Goal: Task Accomplishment & Management: Manage account settings

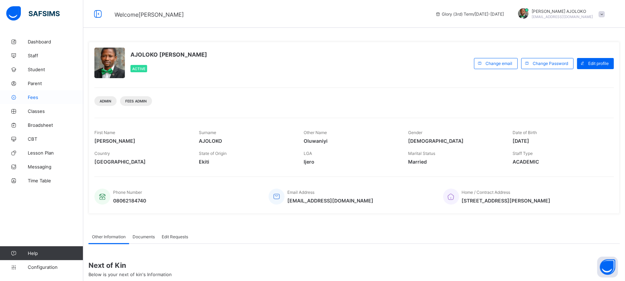
click at [32, 99] on span "Fees" at bounding box center [56, 97] width 56 height 6
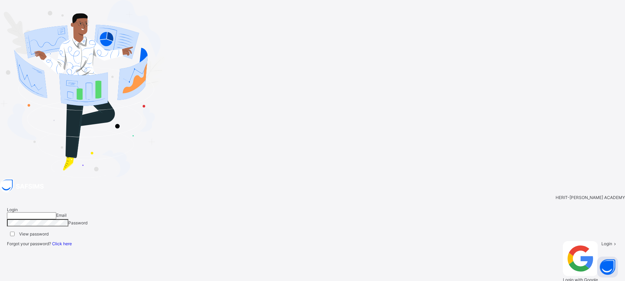
click at [0, 179] on div at bounding box center [312, 89] width 625 height 179
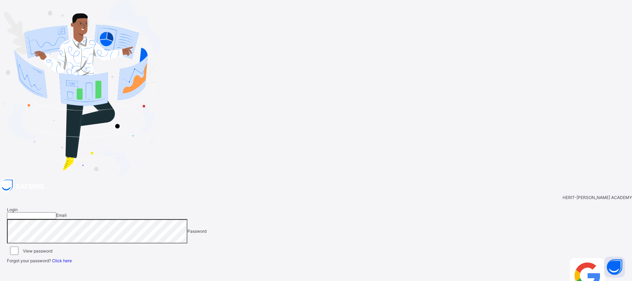
click at [624, 179] on div "HERIT-CHRIS ACADEMY Login Email Password View password Forgot your password? Cl…" at bounding box center [316, 250] width 632 height 143
click at [56, 212] on input "email" at bounding box center [31, 215] width 49 height 7
type input "**********"
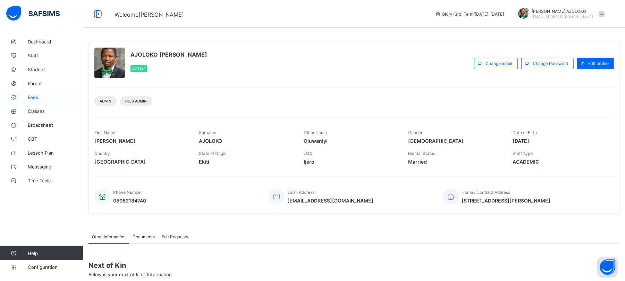
click at [32, 95] on span "Fees" at bounding box center [56, 97] width 56 height 6
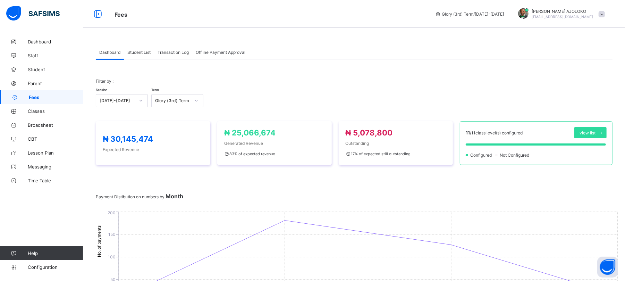
click at [135, 53] on span "Student List" at bounding box center [138, 52] width 23 height 5
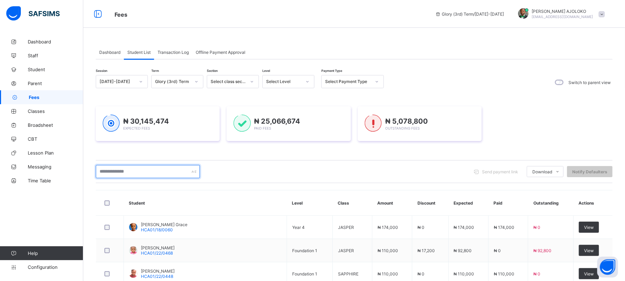
click at [148, 171] on input "text" at bounding box center [148, 171] width 104 height 13
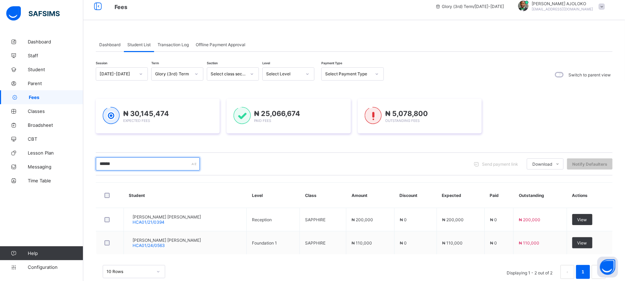
scroll to position [10, 0]
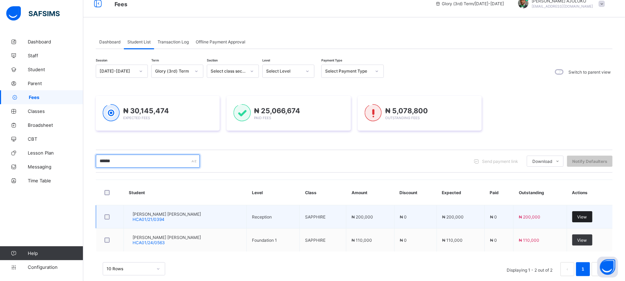
type input "******"
click at [584, 216] on span "View" at bounding box center [582, 216] width 10 height 5
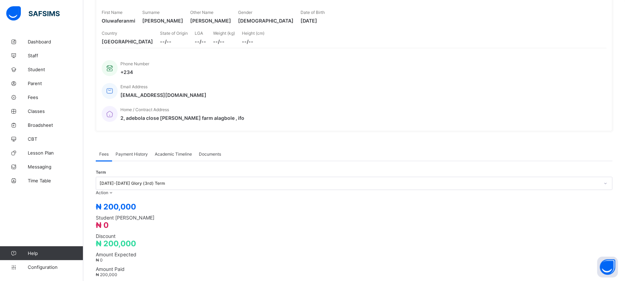
click at [550, 190] on div "2024-2025 Glory (3rd) Term" at bounding box center [354, 183] width 517 height 13
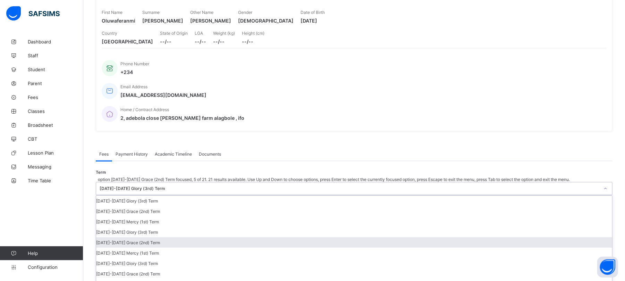
scroll to position [93, 0]
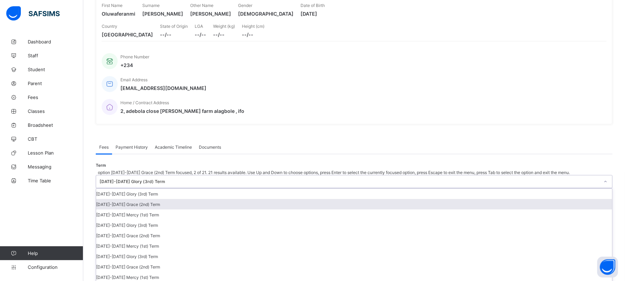
click at [547, 199] on div "2024-2025 Grace (2nd) Term" at bounding box center [354, 204] width 516 height 10
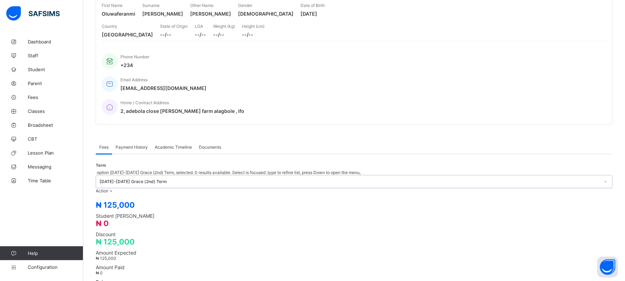
click at [556, 179] on div "2024-2025 Grace (2nd) Term" at bounding box center [350, 181] width 500 height 5
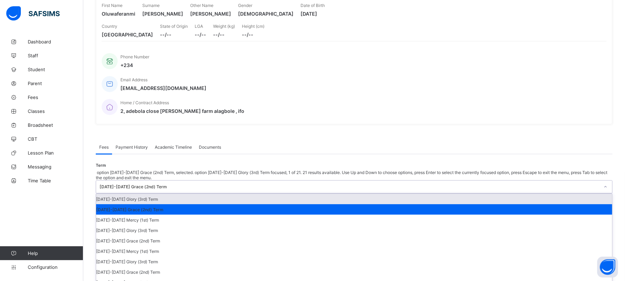
click at [547, 194] on div "2024-2025 Glory (3rd) Term" at bounding box center [354, 199] width 516 height 10
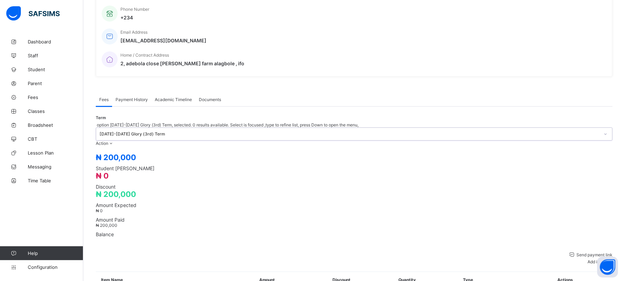
scroll to position [179, 0]
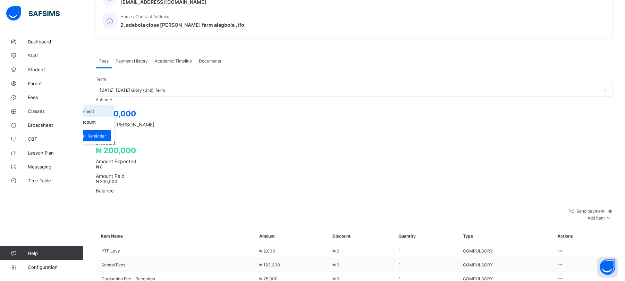
click at [114, 106] on li "Receive Payment" at bounding box center [85, 111] width 57 height 11
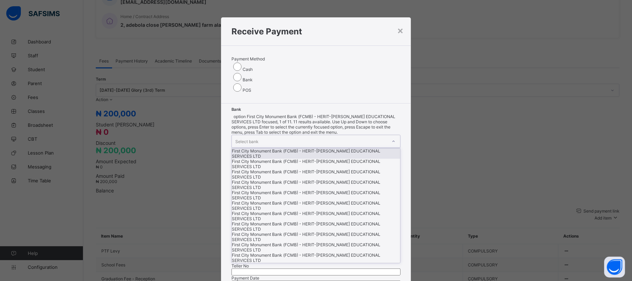
click at [249, 135] on div "Select bank" at bounding box center [246, 141] width 23 height 13
click at [250, 148] on div "First City Monument Bank (FCMB) - HERIT-CHRIS EDUCATIONAL SERVICES LTD" at bounding box center [316, 153] width 168 height 10
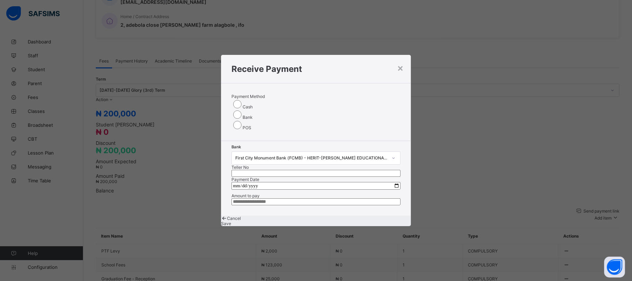
click at [333, 170] on input "text" at bounding box center [315, 173] width 169 height 7
type input "******"
click at [394, 182] on input "date" at bounding box center [315, 186] width 169 height 8
type input "**********"
click at [266, 199] on input "currency" at bounding box center [315, 201] width 169 height 7
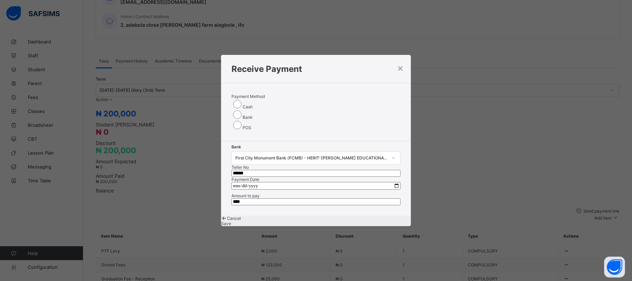
click at [250, 198] on input "currency" at bounding box center [315, 201] width 169 height 7
type input "*********"
click at [231, 224] on span "Save" at bounding box center [226, 223] width 10 height 5
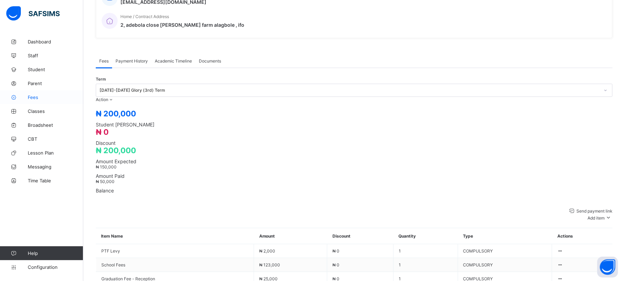
click at [34, 97] on span "Fees" at bounding box center [56, 97] width 56 height 6
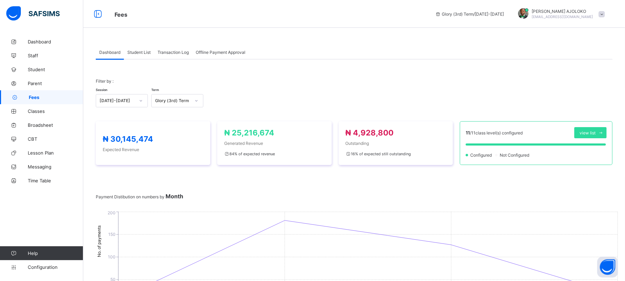
click at [139, 52] on span "Student List" at bounding box center [138, 52] width 23 height 5
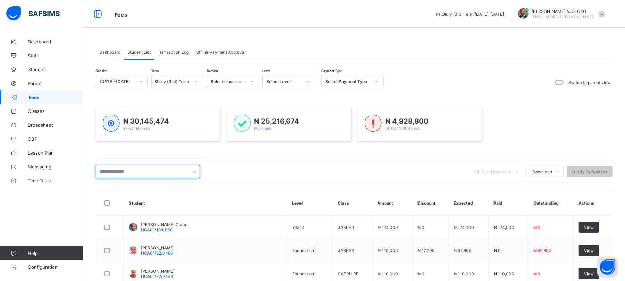
click at [126, 172] on input "text" at bounding box center [148, 171] width 104 height 13
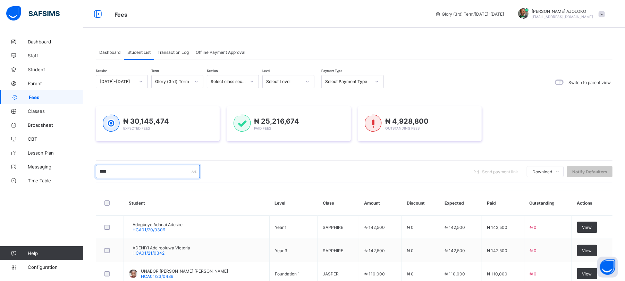
type input "********"
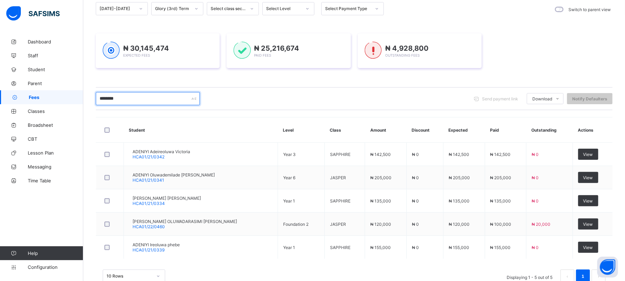
scroll to position [82, 0]
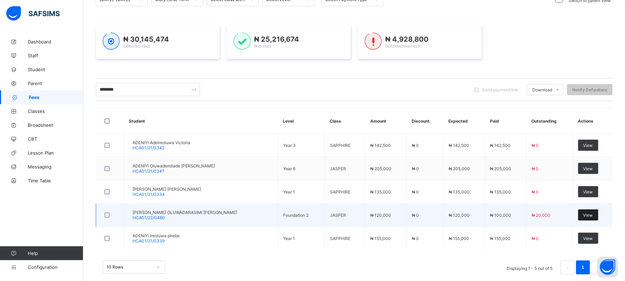
click at [593, 215] on span "View" at bounding box center [588, 214] width 10 height 5
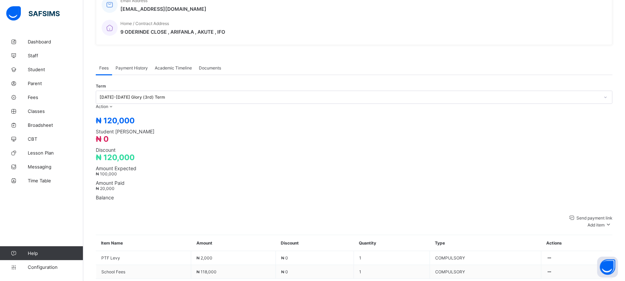
scroll to position [176, 0]
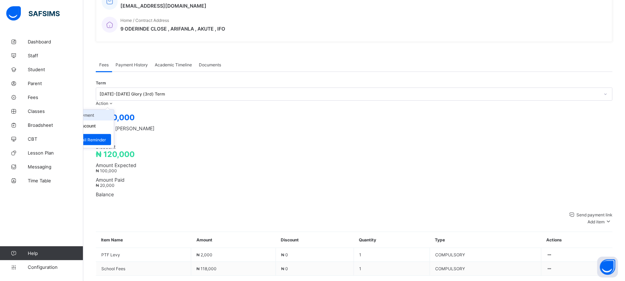
click at [114, 110] on li "Receive Payment" at bounding box center [85, 115] width 57 height 11
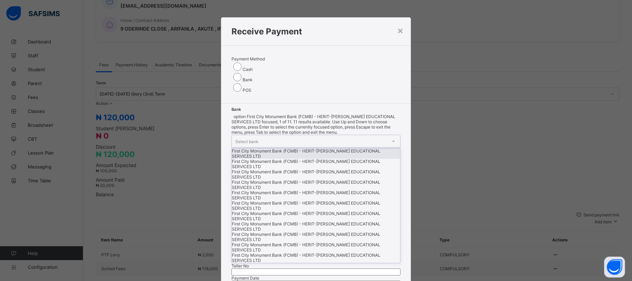
click at [257, 135] on div "Select bank" at bounding box center [246, 141] width 23 height 13
click at [257, 148] on div "First City Monument Bank (FCMB) - HERIT-CHRIS EDUCATIONAL SERVICES LTD" at bounding box center [316, 153] width 168 height 10
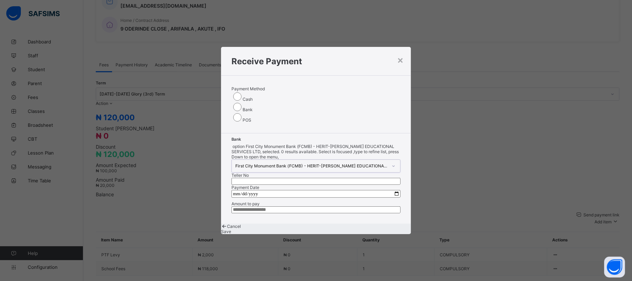
click at [332, 178] on input "text" at bounding box center [315, 181] width 169 height 7
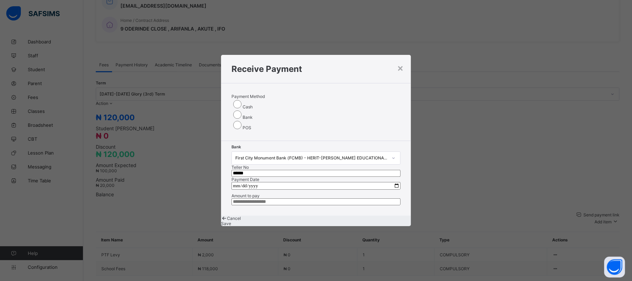
type input "******"
click at [393, 182] on input "date" at bounding box center [315, 186] width 169 height 8
type input "**********"
click at [274, 198] on input "currency" at bounding box center [315, 201] width 169 height 7
click at [253, 198] on input "currency" at bounding box center [315, 201] width 169 height 7
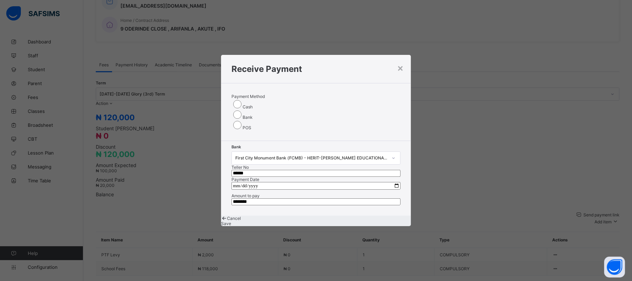
type input "********"
click at [231, 223] on span "Save" at bounding box center [226, 223] width 10 height 5
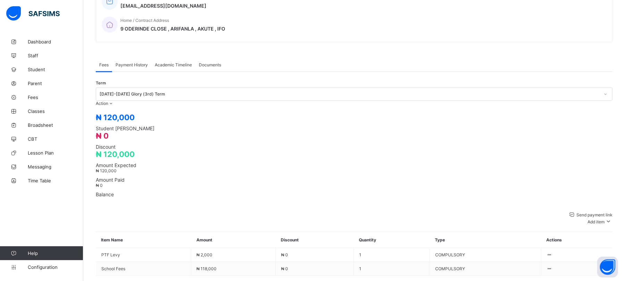
click at [130, 62] on span "Payment History" at bounding box center [132, 64] width 32 height 5
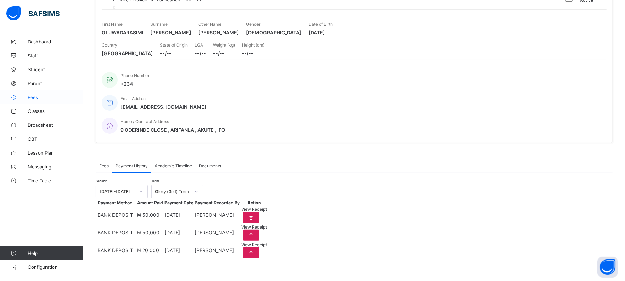
click at [31, 101] on link "Fees" at bounding box center [41, 97] width 83 height 14
